Goal: Task Accomplishment & Management: Manage account settings

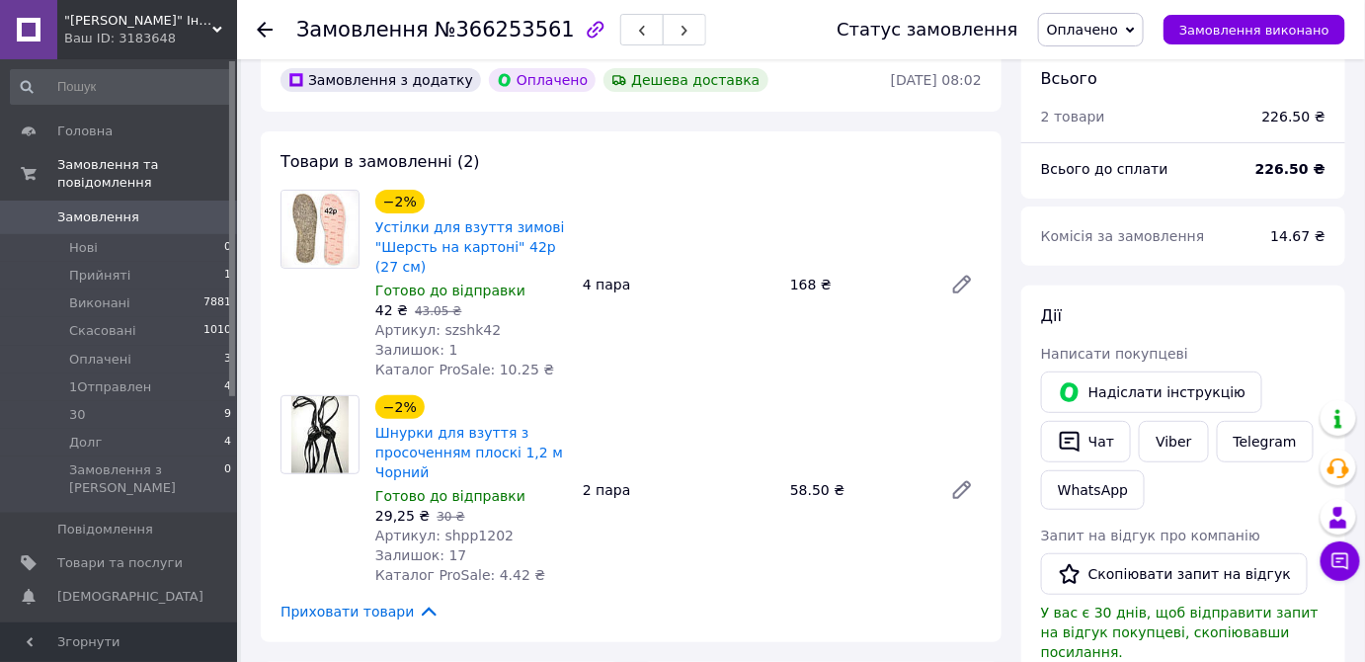
scroll to position [89, 0]
click at [150, 554] on span "Товари та послуги" at bounding box center [119, 563] width 125 height 18
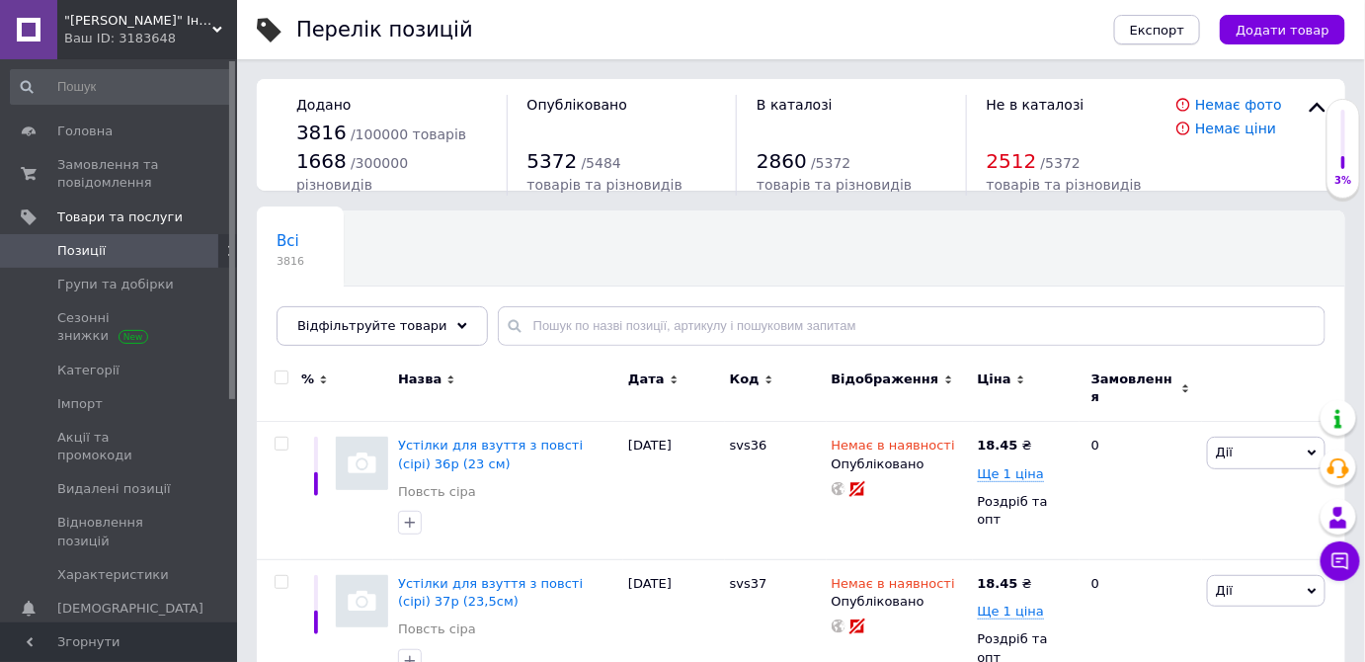
click at [1184, 33] on span "Експорт" at bounding box center [1157, 30] width 55 height 15
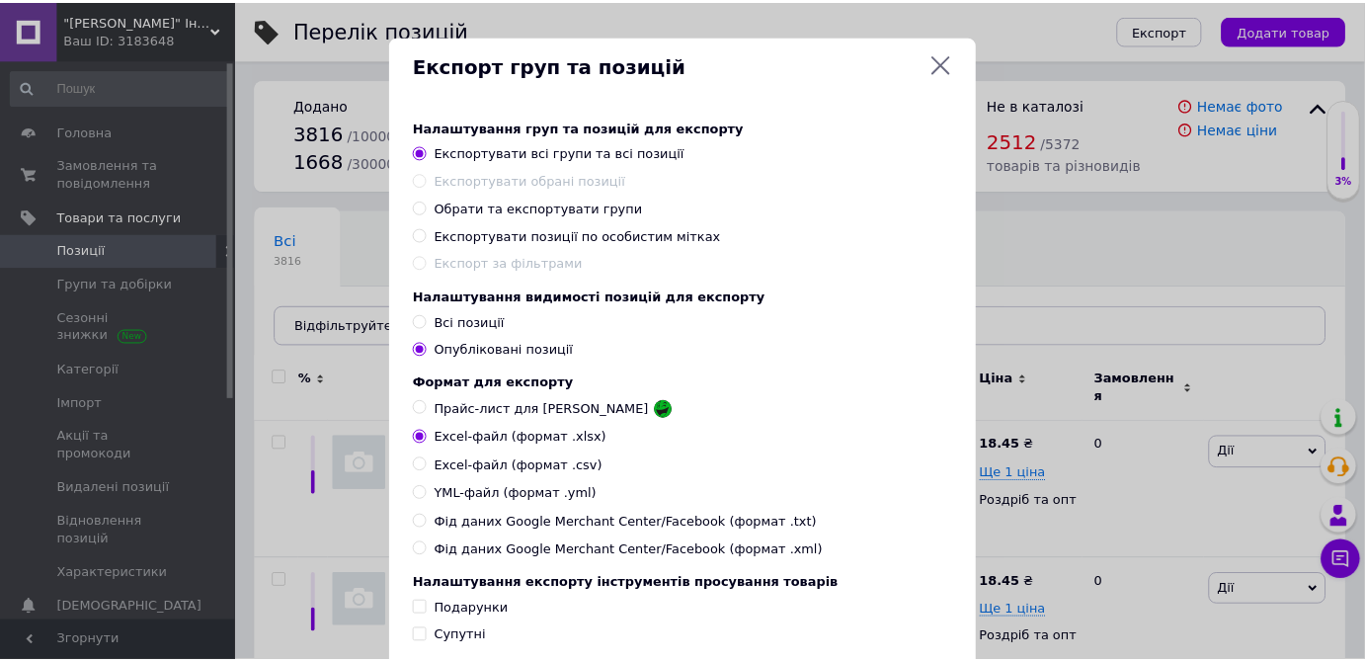
scroll to position [230, 0]
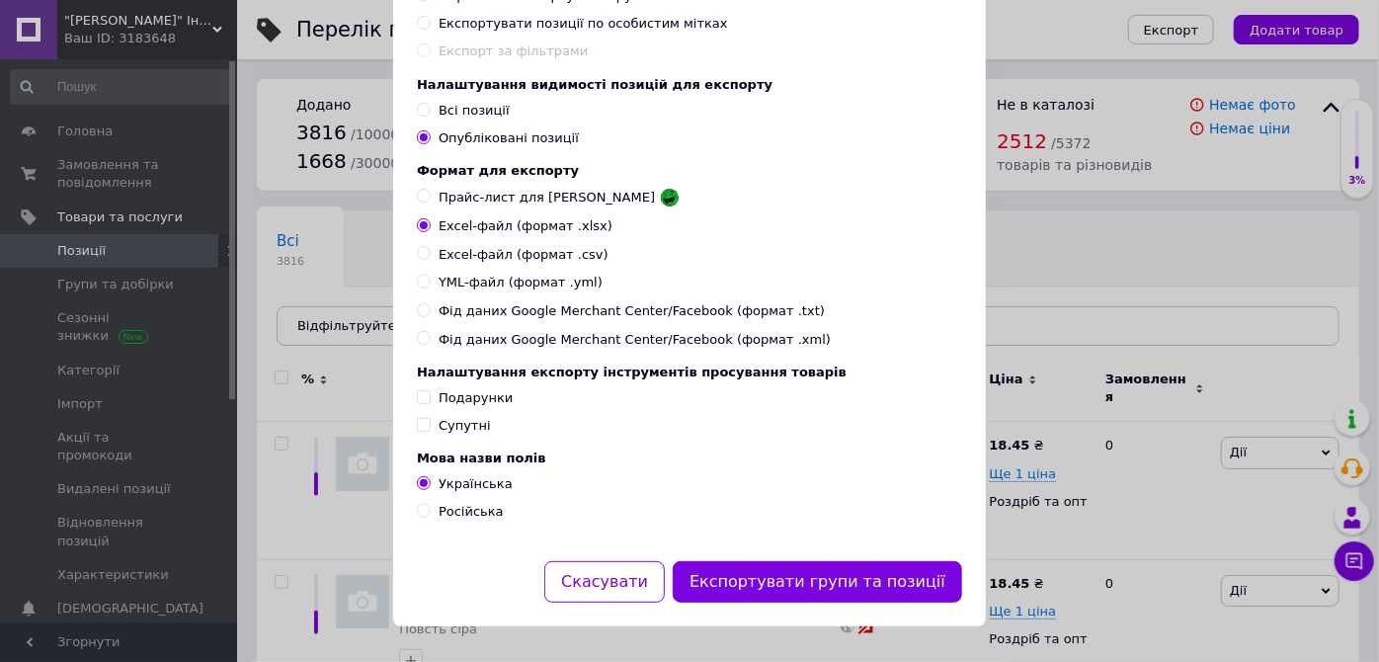
click at [463, 512] on span "Російська" at bounding box center [471, 511] width 65 height 15
click at [430, 512] on input "Російська" at bounding box center [423, 510] width 13 height 13
radio input "true"
click at [843, 576] on button "Експортувати групи та позиції" at bounding box center [817, 582] width 289 height 42
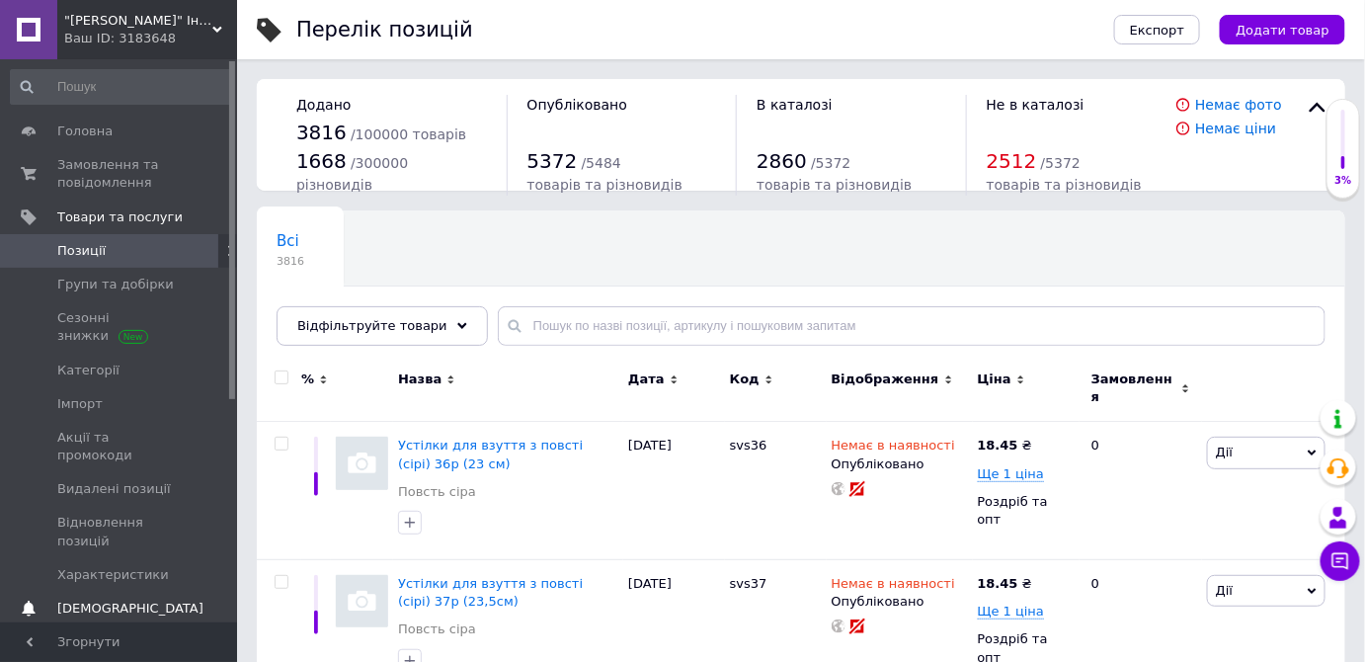
click at [123, 600] on span "[DEMOGRAPHIC_DATA]" at bounding box center [130, 609] width 146 height 18
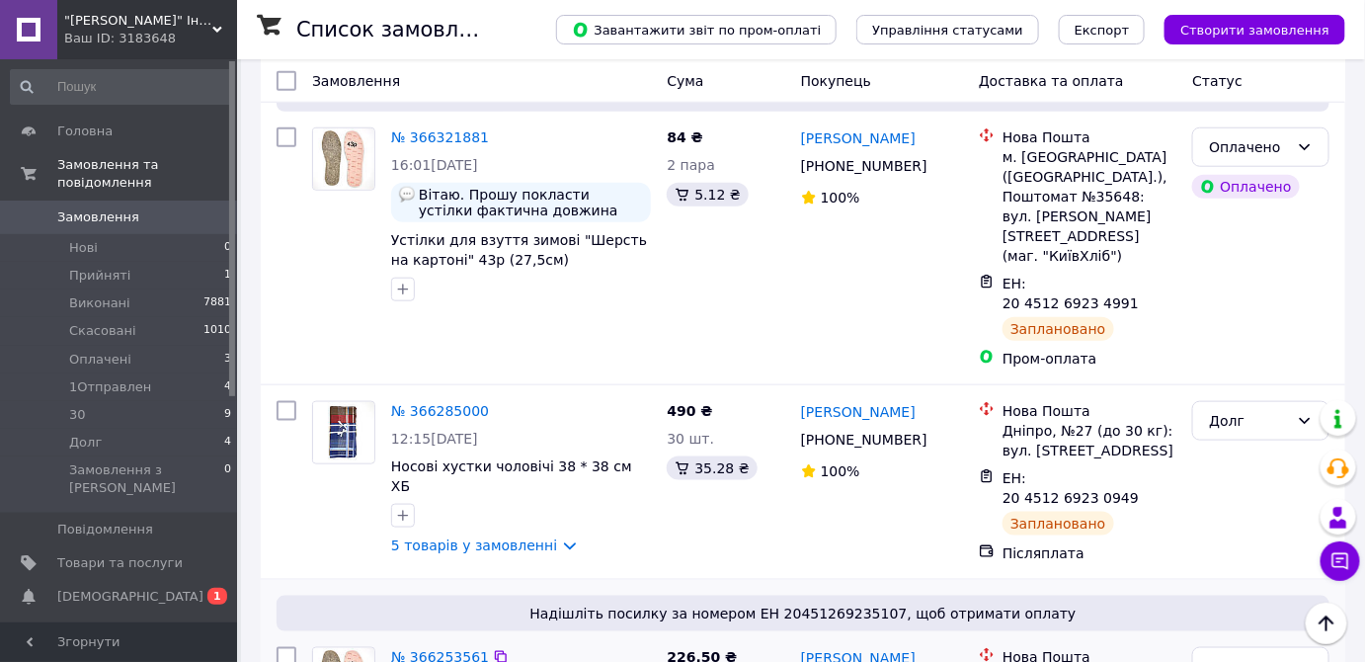
scroll to position [628, 0]
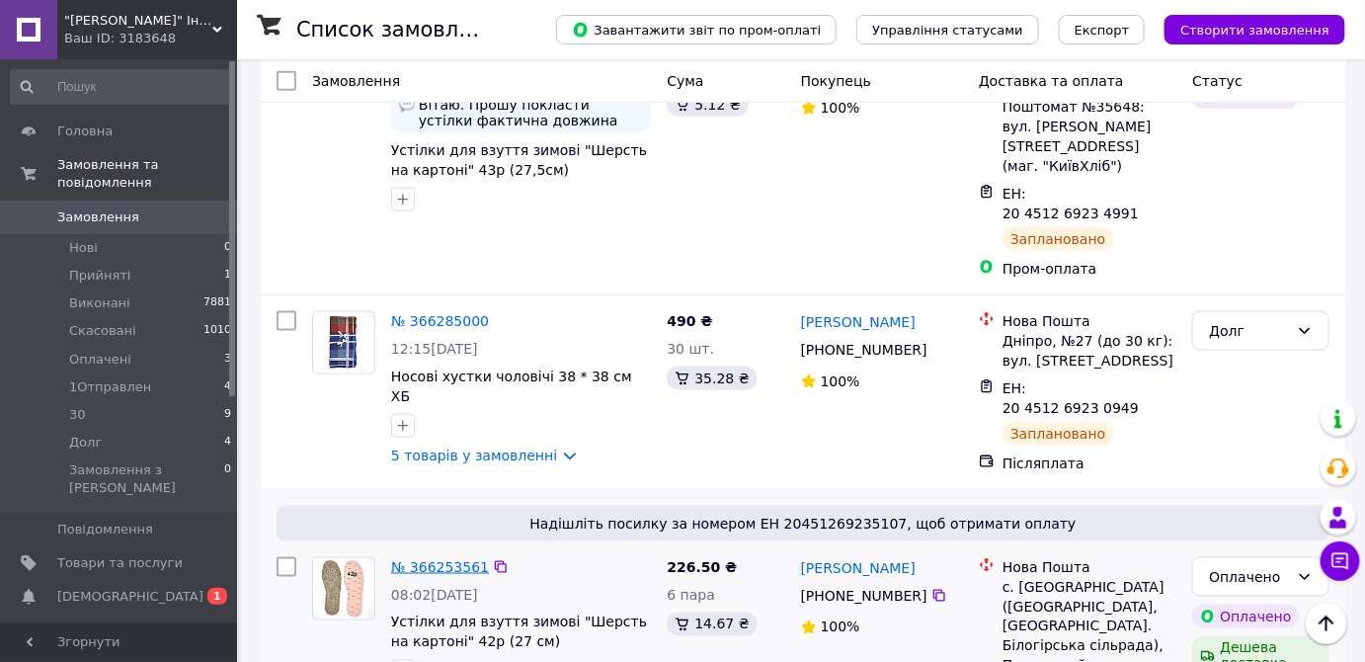
click at [450, 559] on link "№ 366253561" at bounding box center [440, 567] width 98 height 16
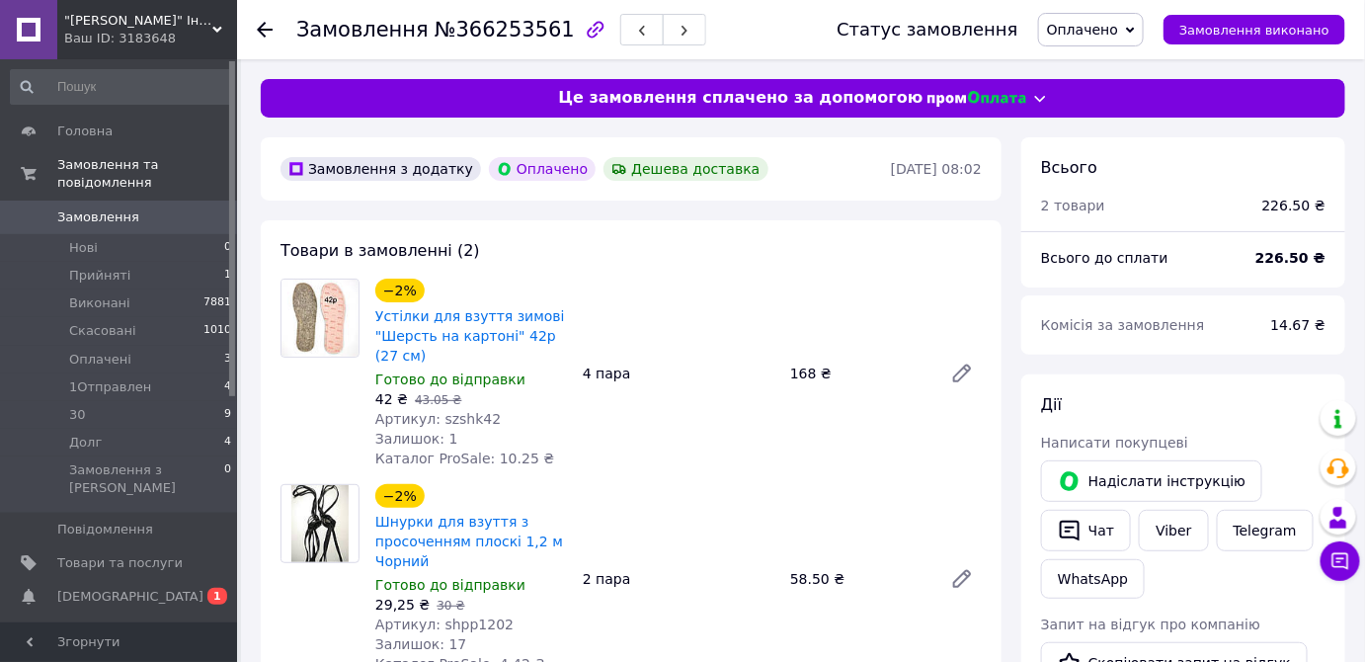
scroll to position [89, 0]
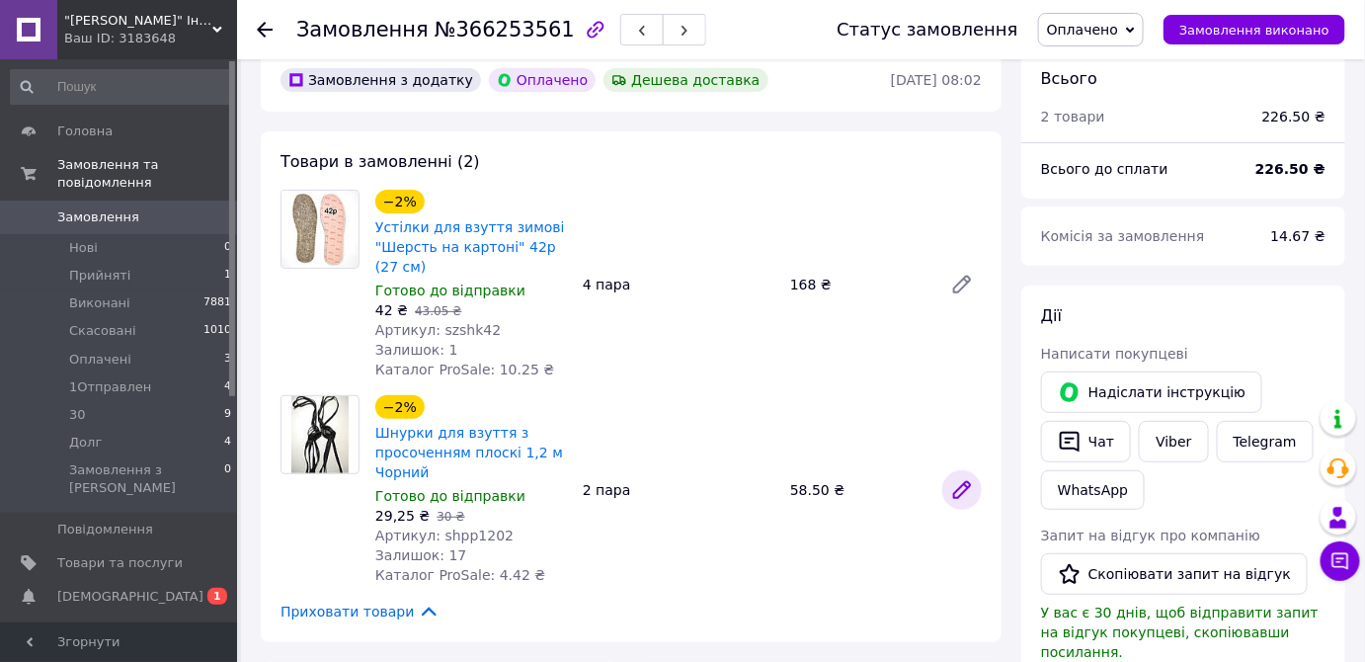
click at [956, 485] on icon at bounding box center [962, 490] width 24 height 24
